Goal: Check status: Check status

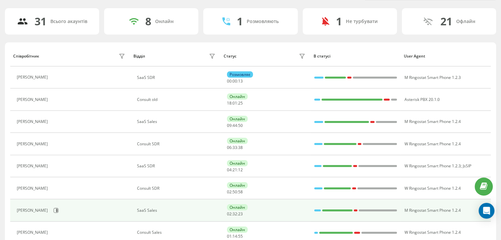
scroll to position [66, 0]
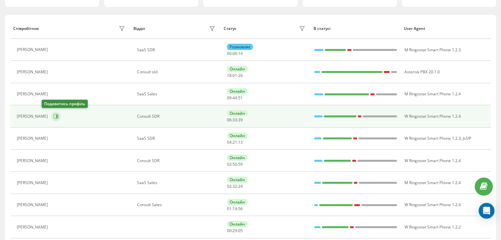
click at [51, 117] on button at bounding box center [56, 117] width 10 height 10
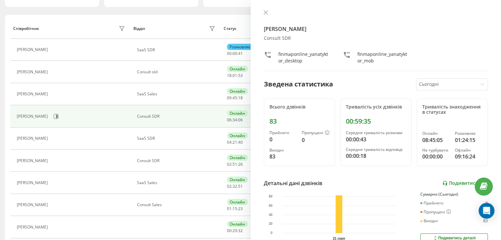
click at [453, 181] on link "Подивитись звіт" at bounding box center [464, 184] width 45 height 6
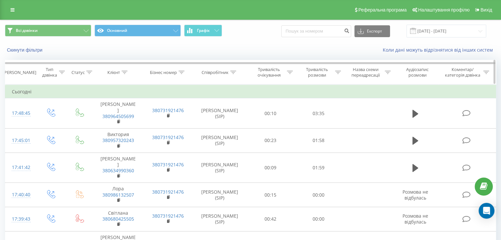
click at [336, 76] on div "Тривалість розмови" at bounding box center [320, 72] width 40 height 11
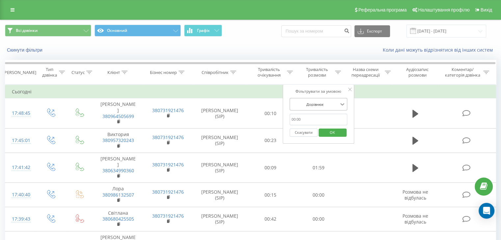
click at [341, 107] on icon at bounding box center [342, 104] width 7 height 7
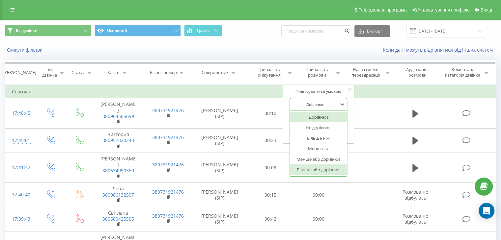
click at [333, 167] on div "Більше або дорівнює" at bounding box center [318, 170] width 57 height 11
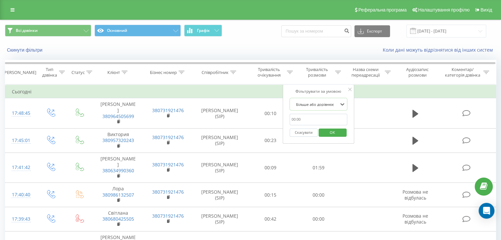
click at [329, 117] on input "text" at bounding box center [318, 120] width 58 height 12
type input "00:30"
click at [330, 132] on span "OK" at bounding box center [332, 132] width 18 height 10
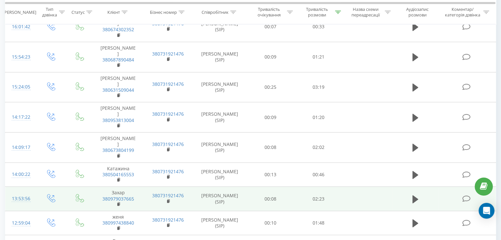
scroll to position [504, 0]
